Goal: Check status: Check status

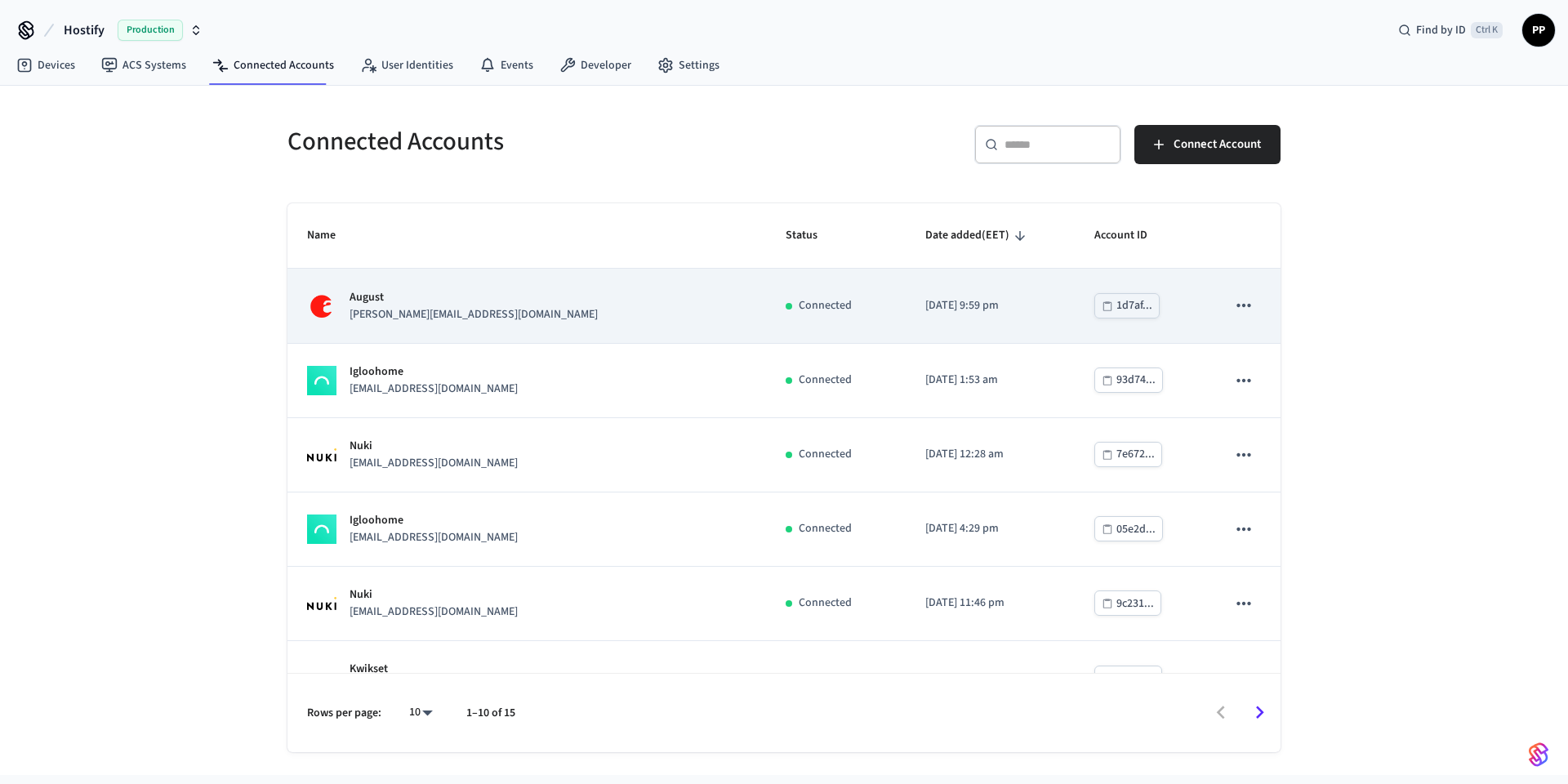
click at [430, 321] on p "[PERSON_NAME][EMAIL_ADDRESS][DOMAIN_NAME]" at bounding box center [473, 315] width 248 height 17
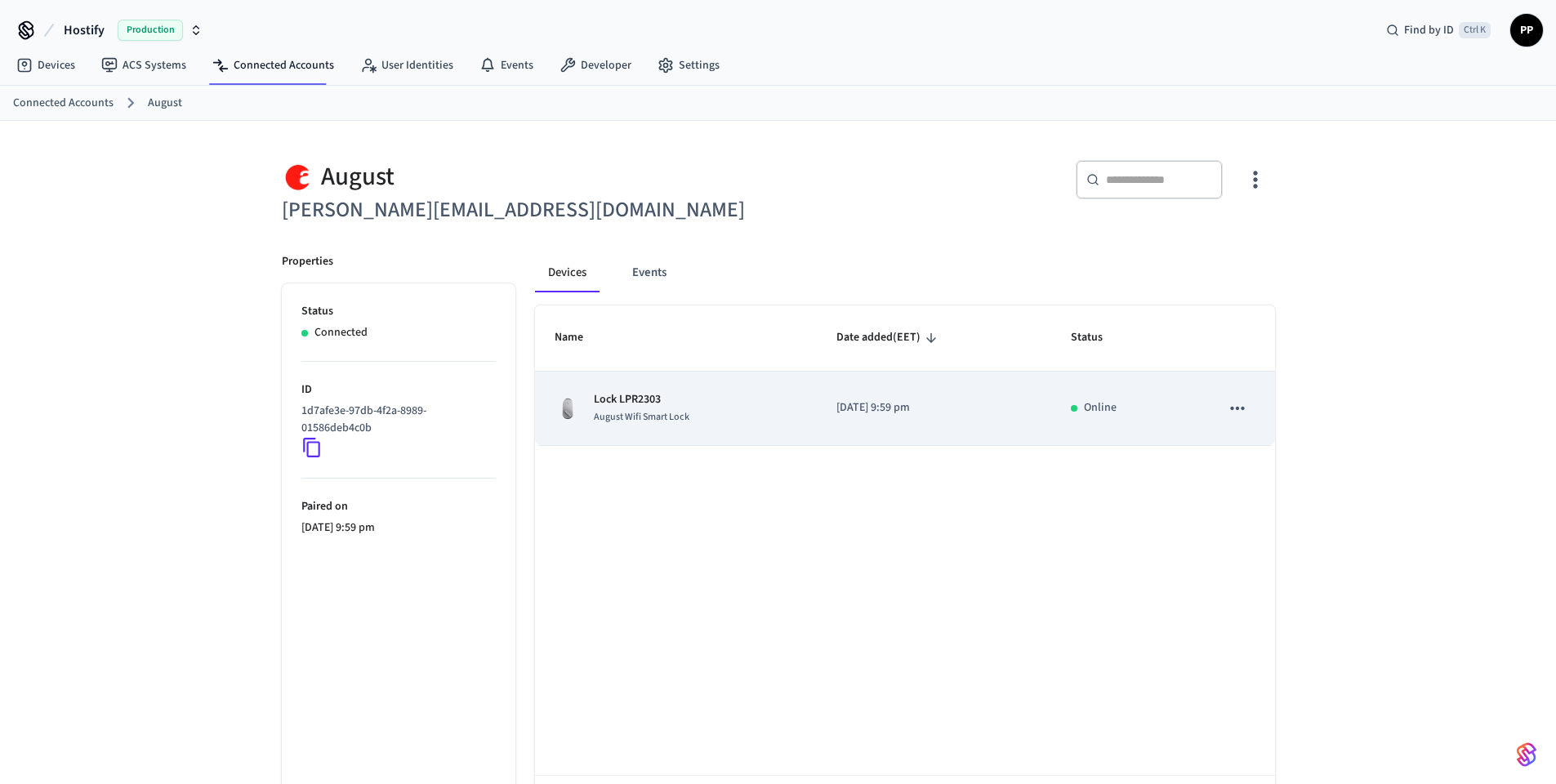
click at [649, 420] on span "August Wifi Smart Lock" at bounding box center [641, 417] width 96 height 14
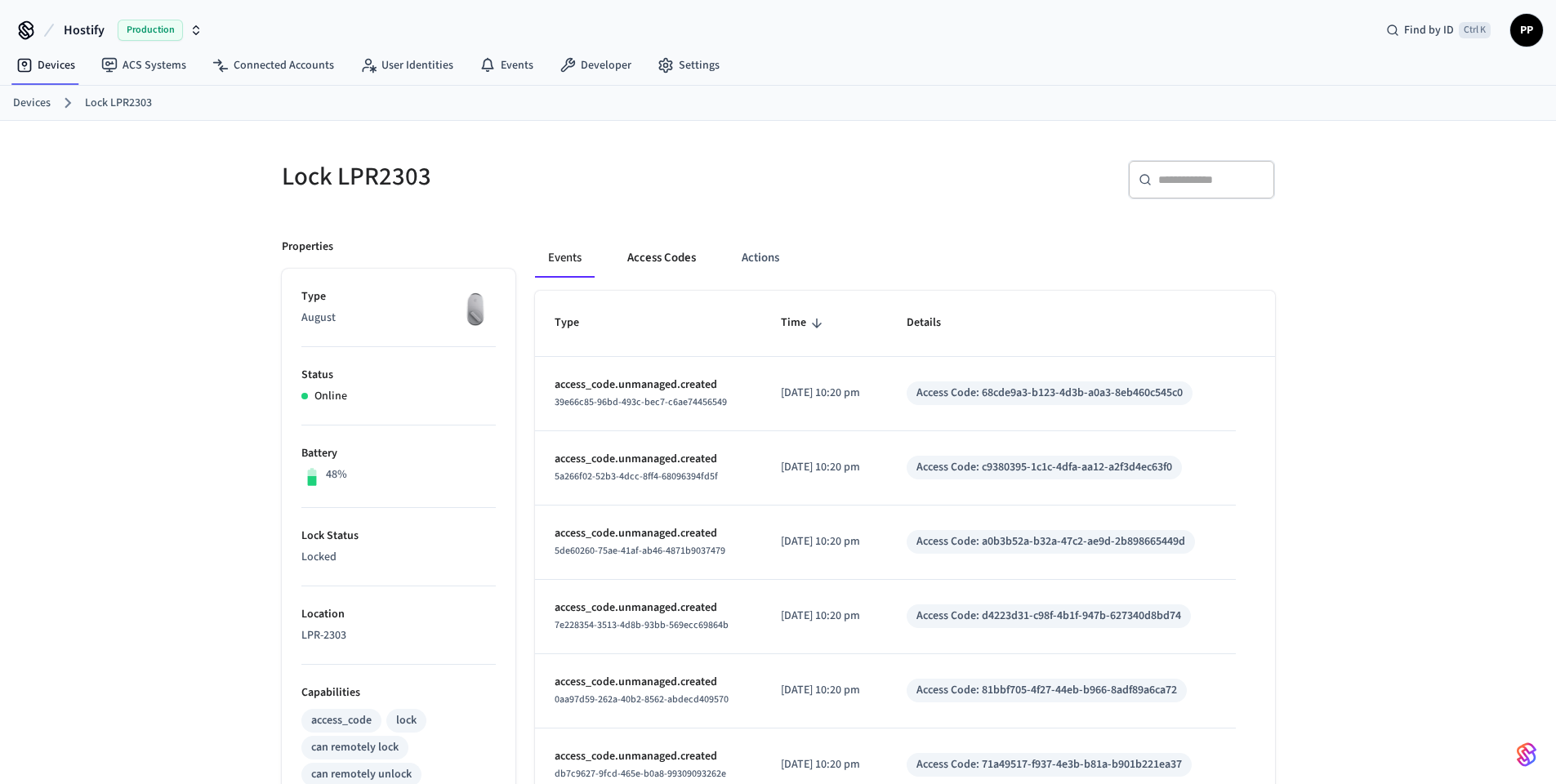
click at [650, 254] on button "Access Codes" at bounding box center [662, 258] width 95 height 39
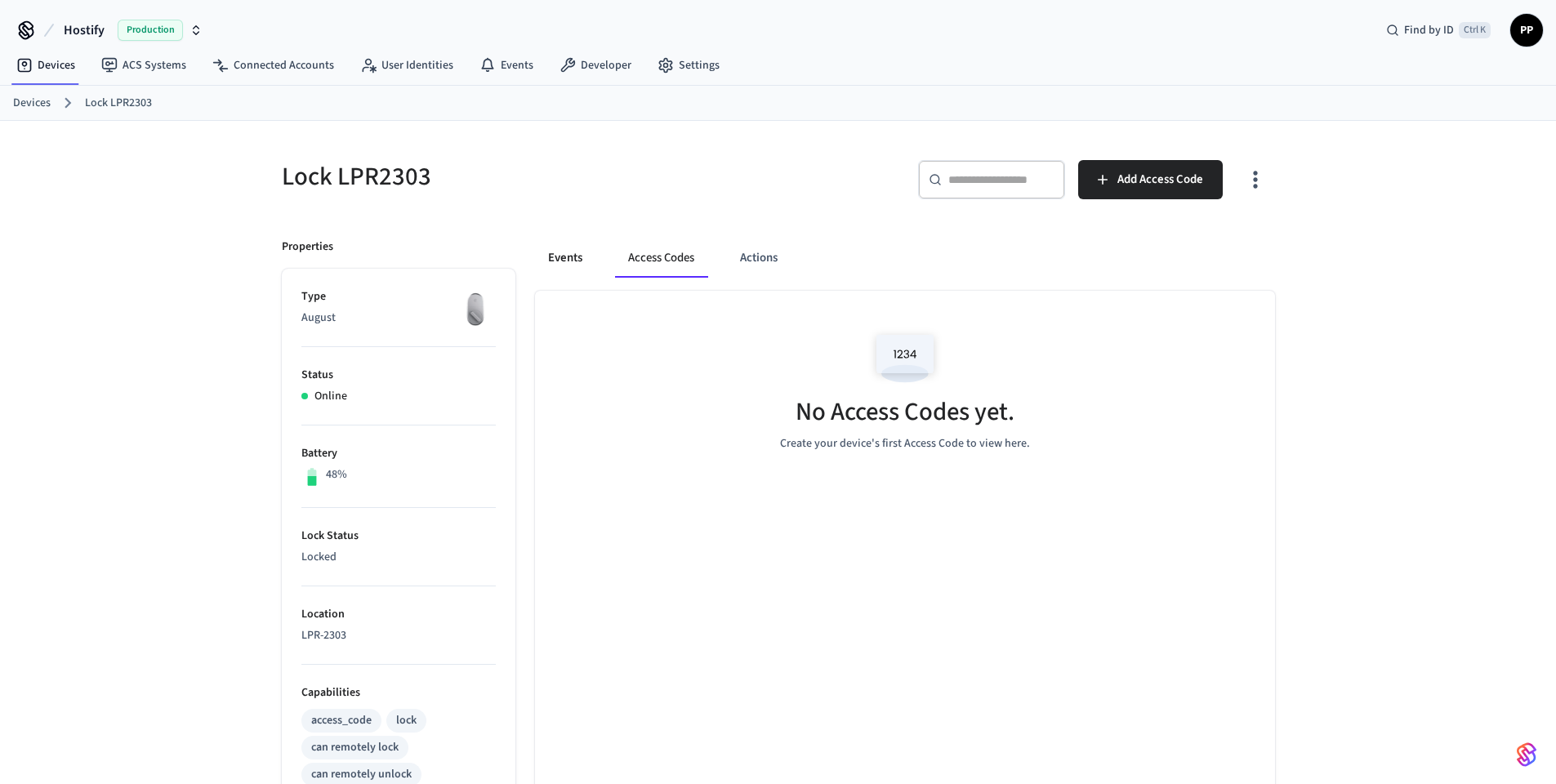
click at [563, 260] on button "Events" at bounding box center [565, 258] width 60 height 39
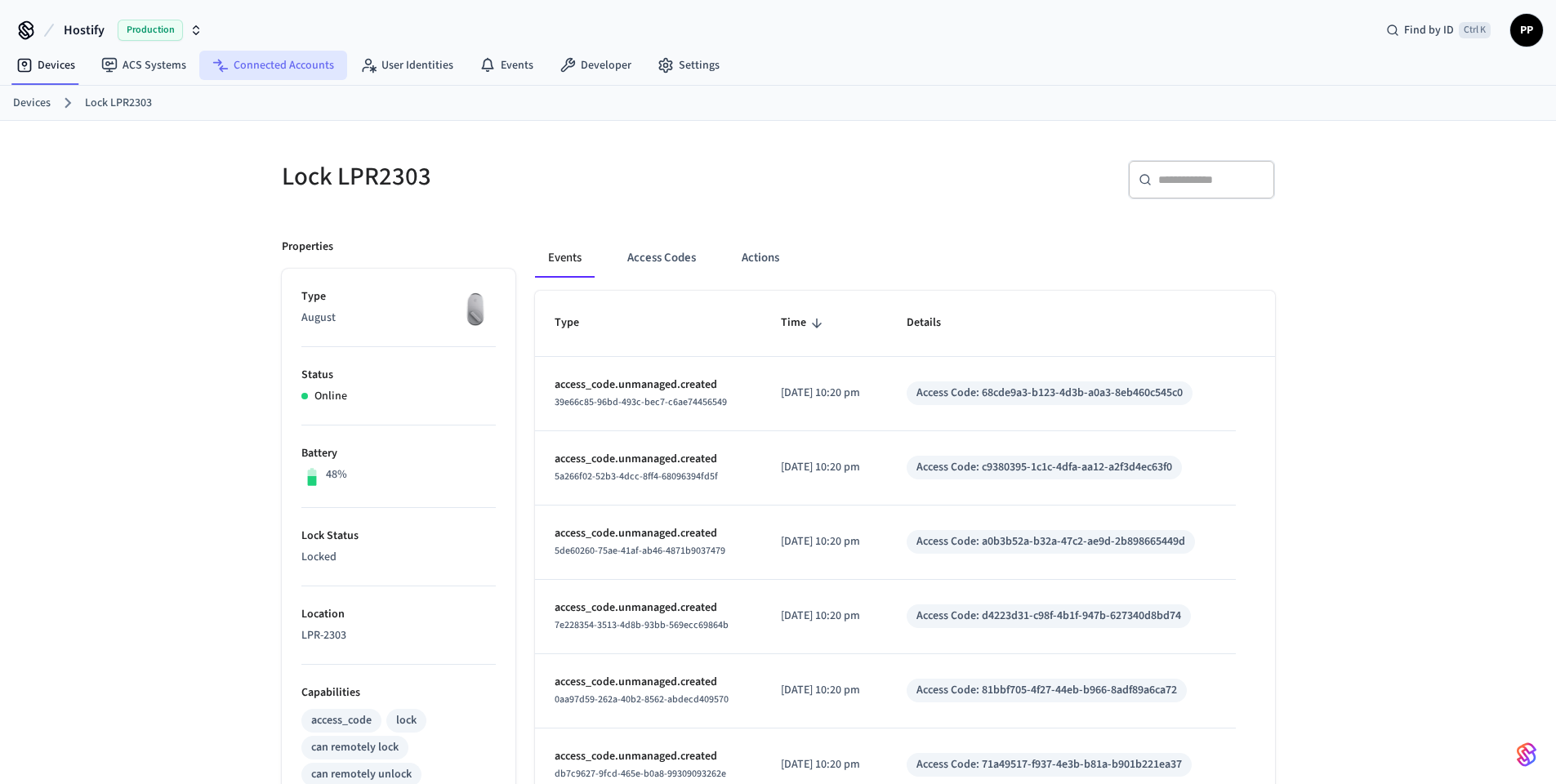
click at [263, 71] on link "Connected Accounts" at bounding box center [273, 65] width 148 height 30
